Goal: Find specific page/section: Find specific page/section

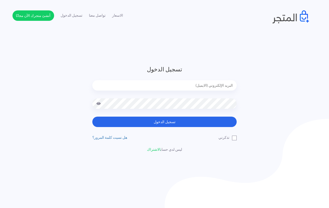
click at [159, 85] on input "email" at bounding box center [164, 85] width 145 height 10
type input "[EMAIL_ADDRESS][DOMAIN_NAME]"
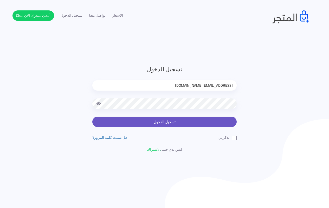
click at [164, 124] on button "تسجيل الدخول" at bounding box center [164, 122] width 145 height 10
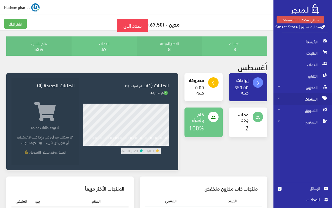
click at [310, 99] on span "المنتجات" at bounding box center [303, 98] width 50 height 11
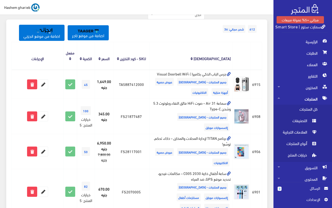
scroll to position [634, 0]
